Goal: Task Accomplishment & Management: Use online tool/utility

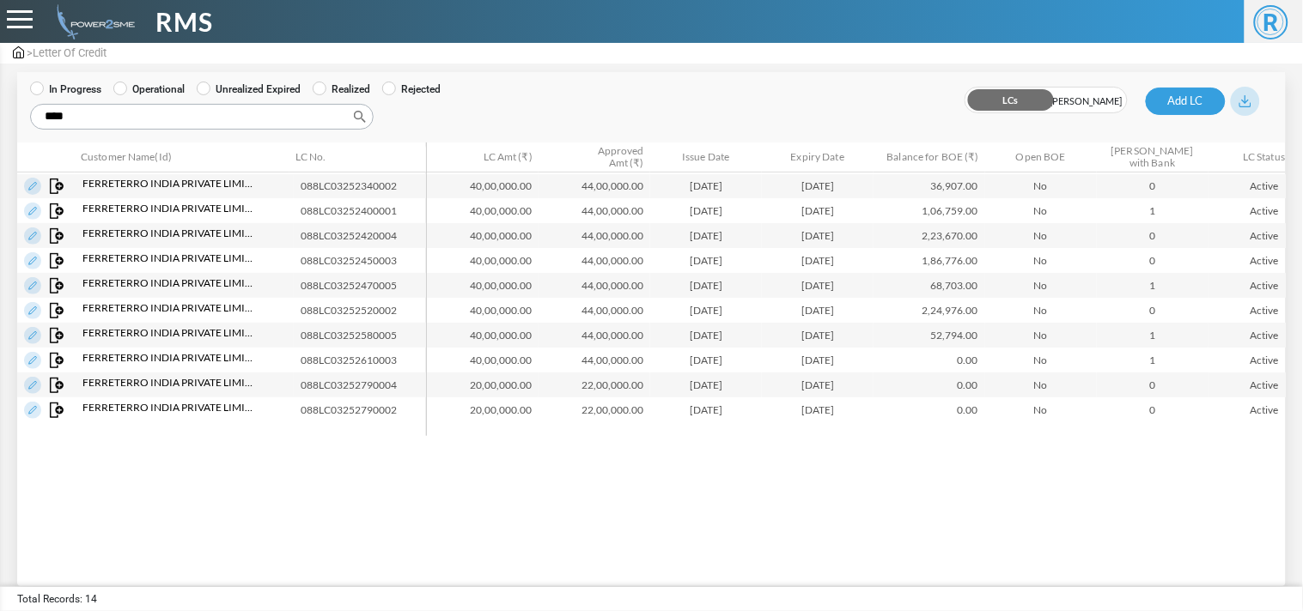
click at [24, 54] on span at bounding box center [20, 52] width 14 height 13
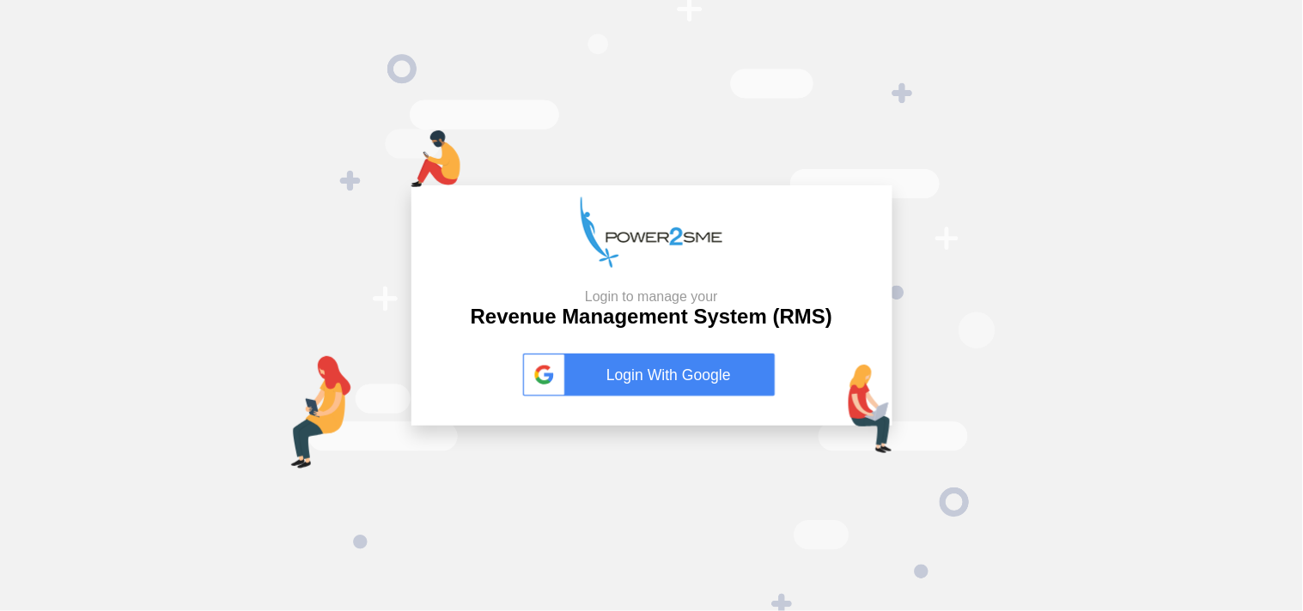
click at [677, 374] on link "Login With Google" at bounding box center [652, 375] width 258 height 43
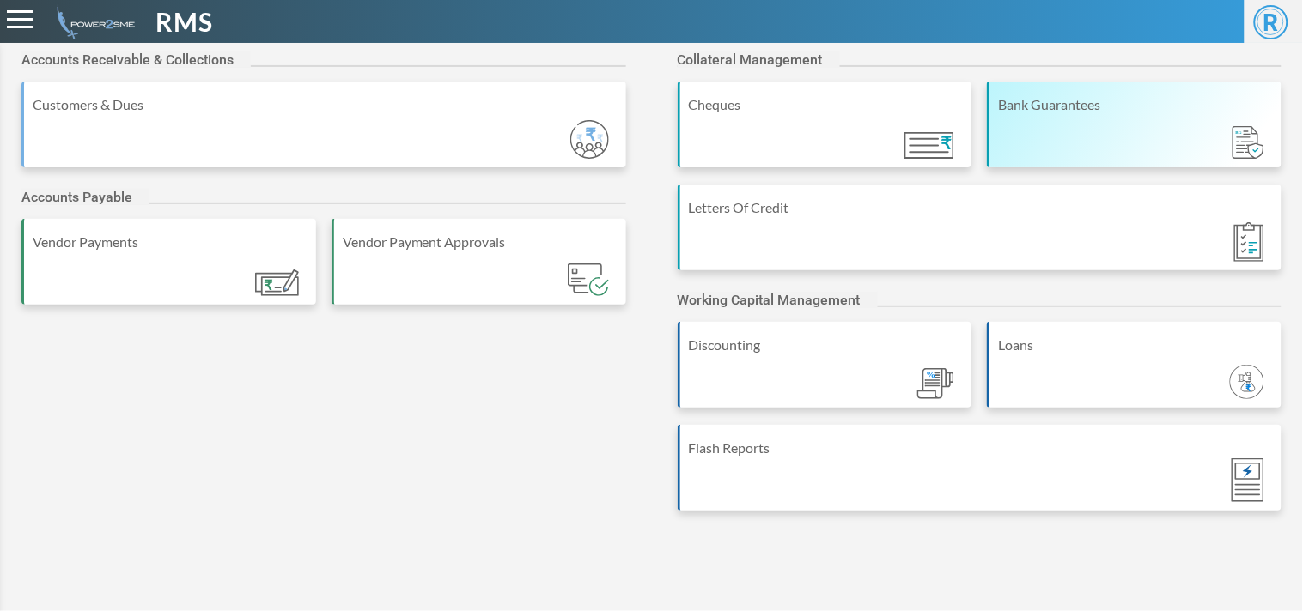
click at [1028, 107] on div "Bank Guarantees" at bounding box center [1135, 104] width 275 height 21
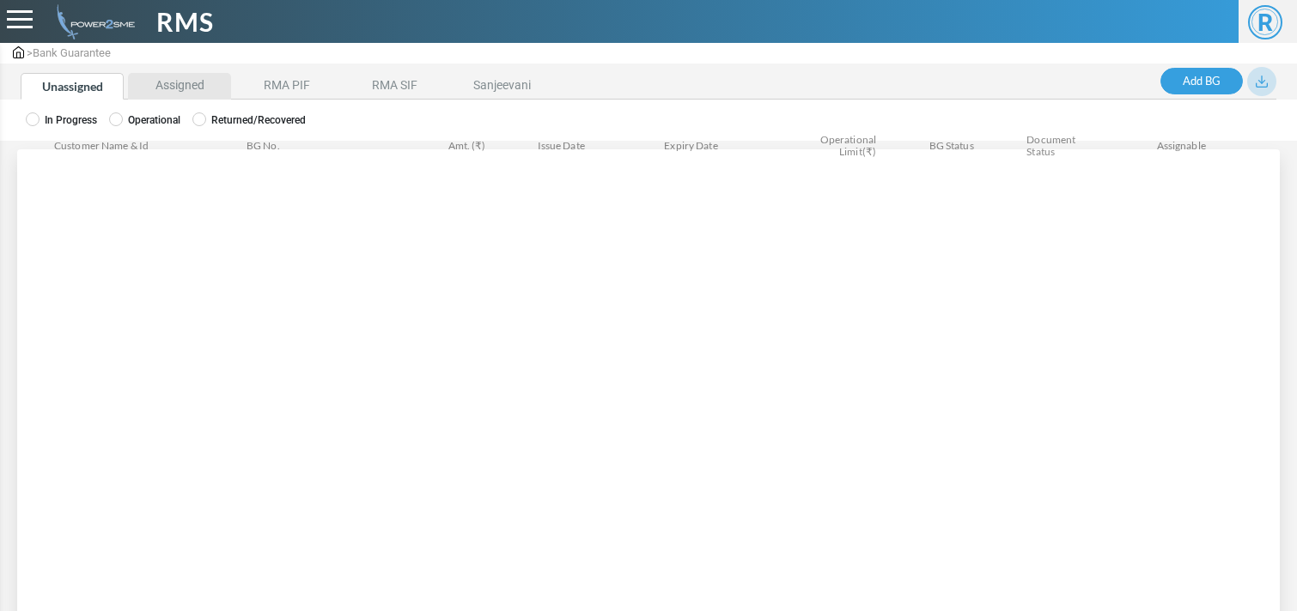
click at [167, 90] on li "Assigned" at bounding box center [179, 86] width 103 height 27
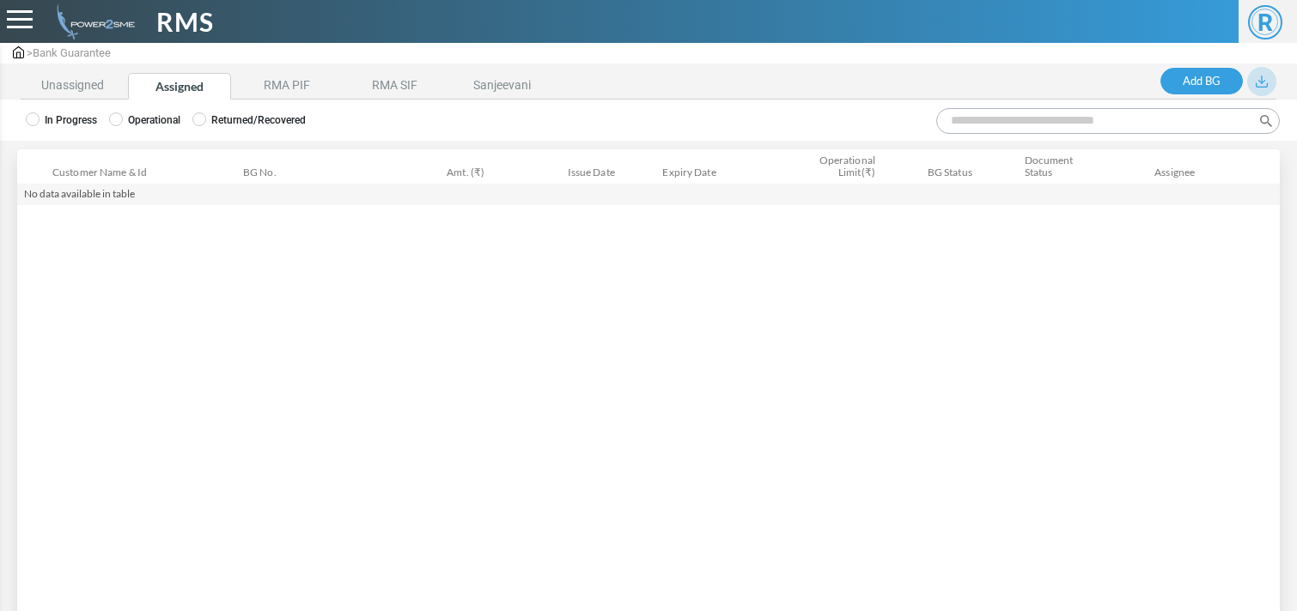
click at [158, 113] on label "Operational" at bounding box center [144, 119] width 71 height 15
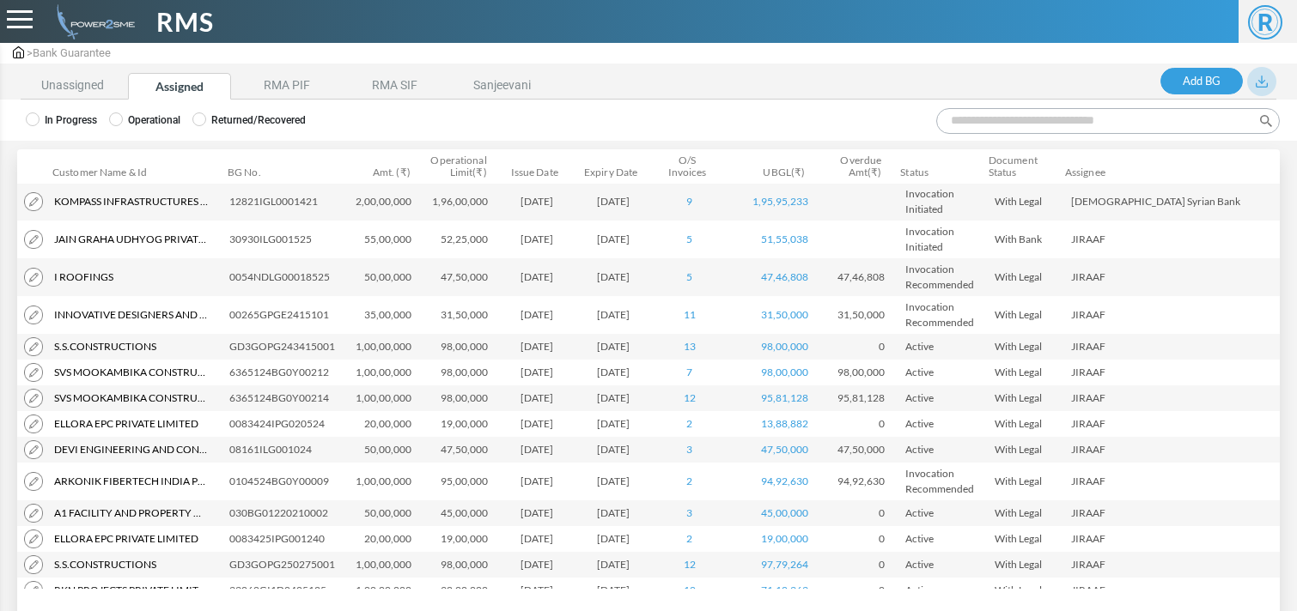
click at [1093, 120] on input "Search:" at bounding box center [1107, 121] width 343 height 26
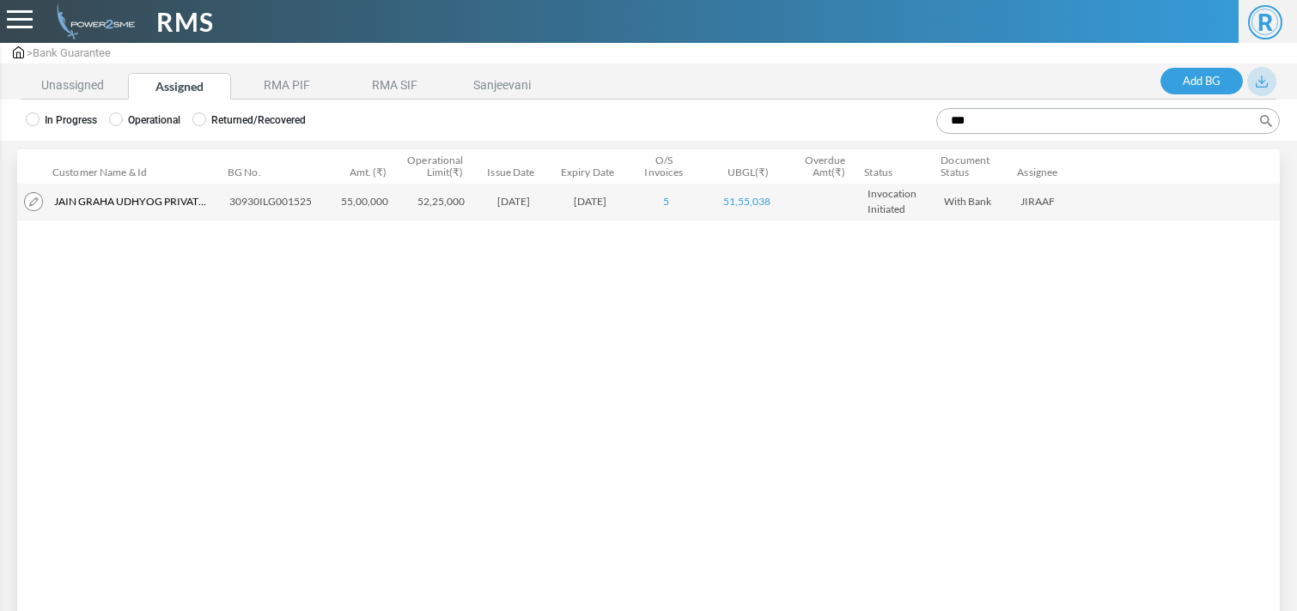
type input "***"
click at [35, 195] on img at bounding box center [33, 201] width 19 height 19
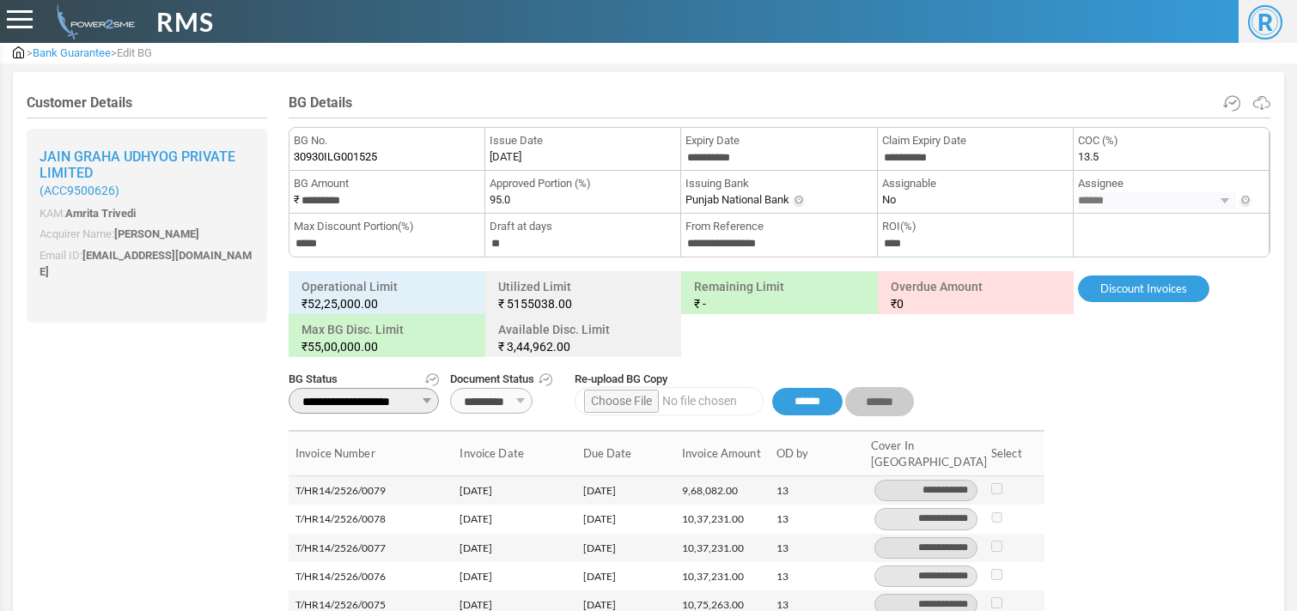
click at [71, 44] on div "> Bank Guarantee > Edit BG" at bounding box center [648, 53] width 1297 height 21
click at [17, 58] on span at bounding box center [20, 52] width 14 height 13
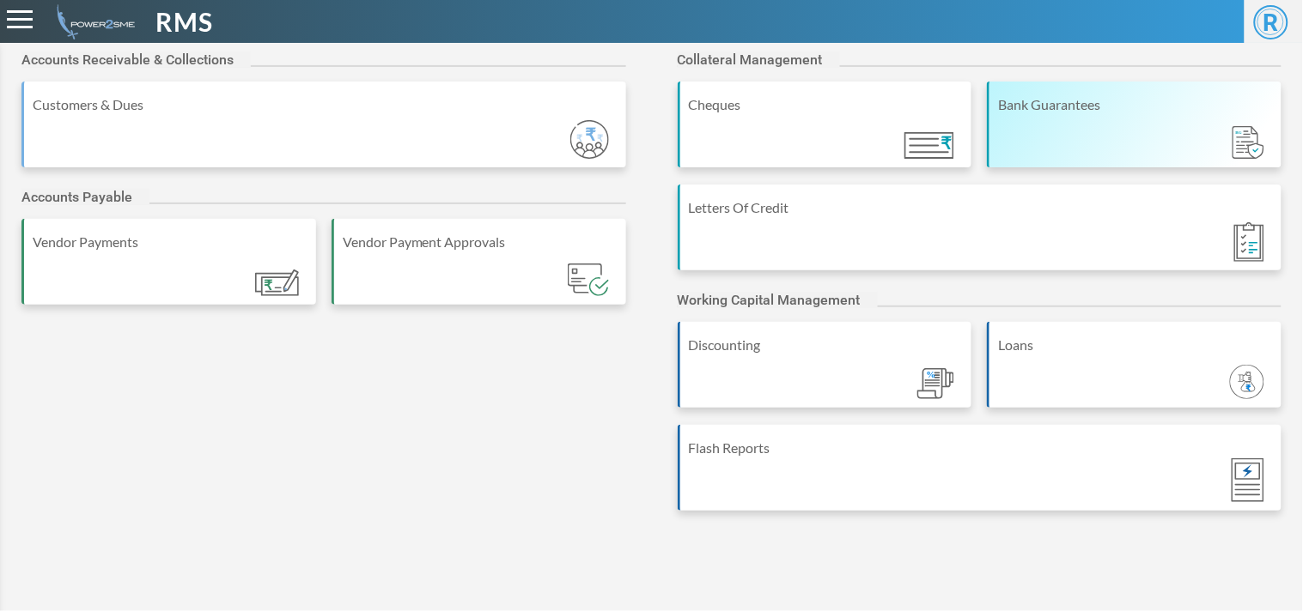
click at [1058, 125] on div "Bank Guarantees" at bounding box center [1134, 125] width 295 height 86
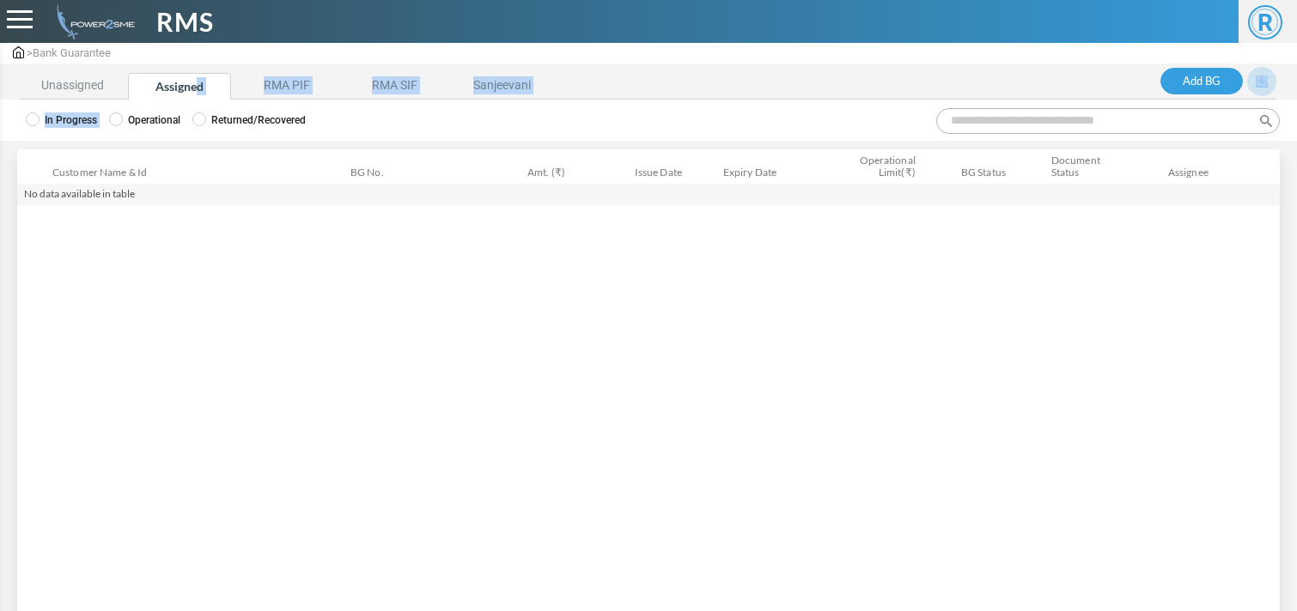
drag, startPoint x: 195, startPoint y: 70, endPoint x: 155, endPoint y: 110, distance: 56.5
click at [155, 110] on div "Unassigned Assigned RMA PIF RMA SIF Sanjeevani Add BG BG Summary Invoice Mappin…" at bounding box center [648, 369] width 1297 height 605
click at [155, 110] on div "In Progress Operational Returned/Recovered" at bounding box center [648, 120] width 1297 height 41
click at [157, 118] on label "Operational" at bounding box center [144, 119] width 71 height 15
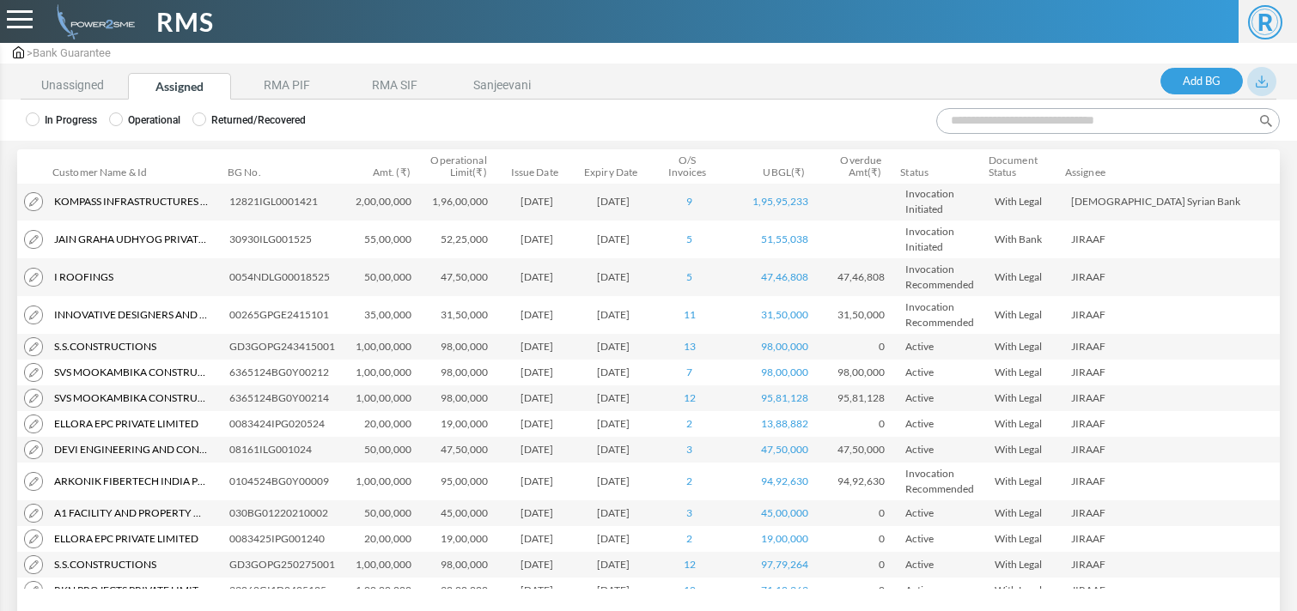
click at [157, 118] on label "Operational" at bounding box center [144, 119] width 71 height 15
click at [1105, 112] on input "Search:" at bounding box center [1107, 121] width 343 height 26
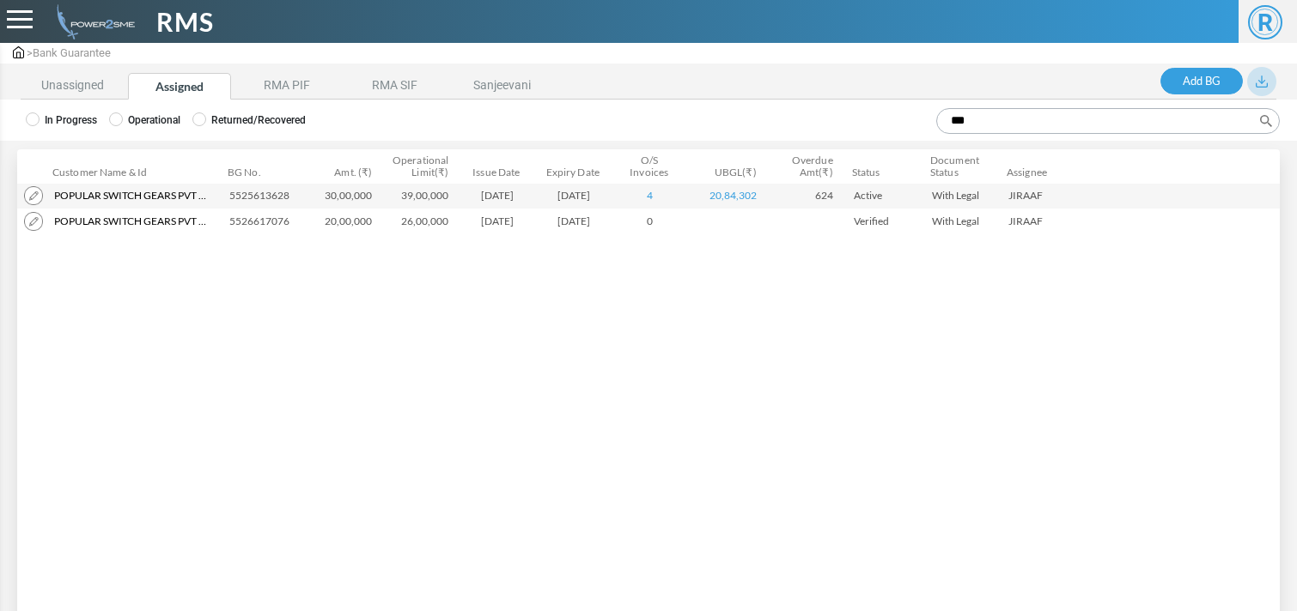
type input "***"
click at [28, 223] on img at bounding box center [33, 221] width 19 height 19
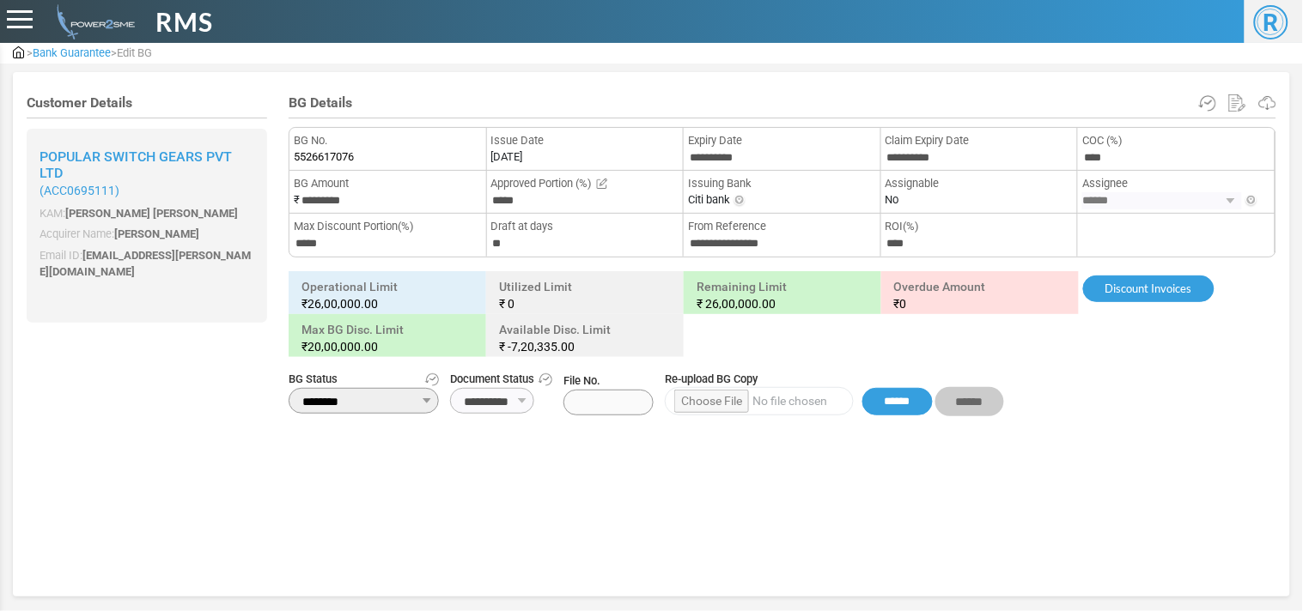
click at [22, 47] on img at bounding box center [18, 52] width 11 height 12
